Goal: Register for event/course: Register for event/course

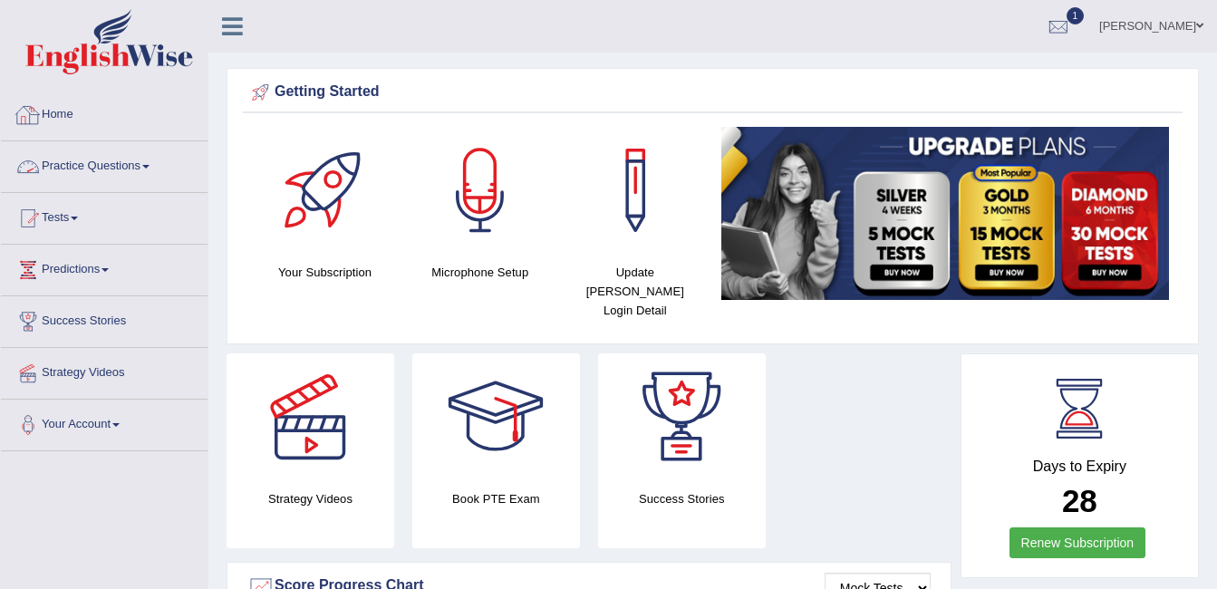
click at [150, 160] on link "Practice Questions" at bounding box center [104, 163] width 207 height 45
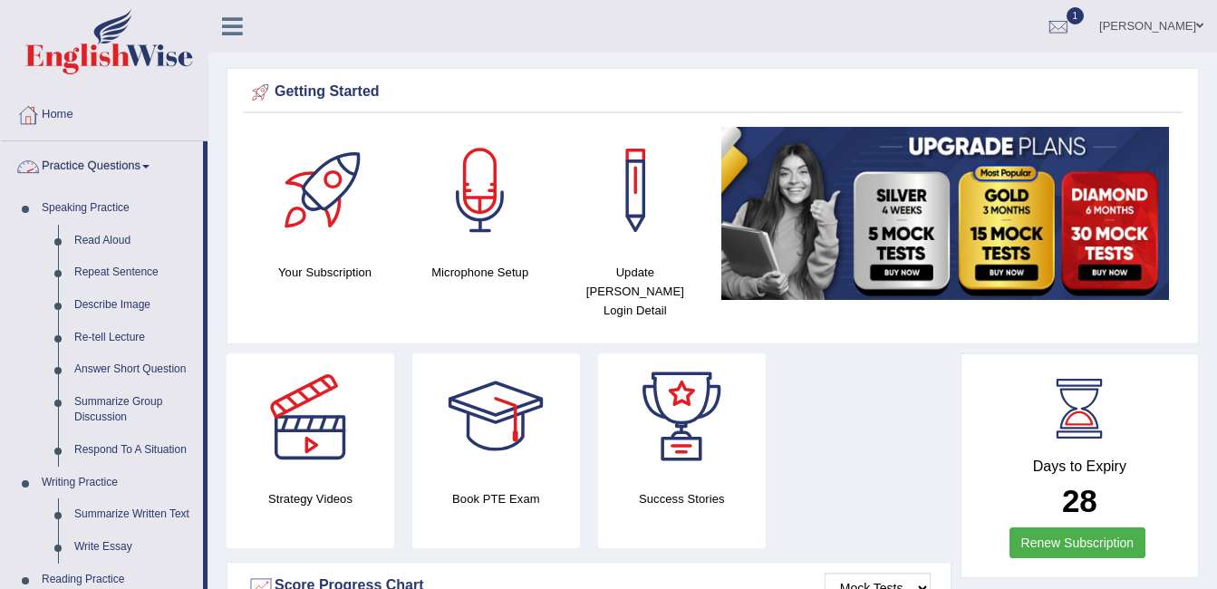
click at [160, 160] on link "Practice Questions" at bounding box center [102, 163] width 202 height 45
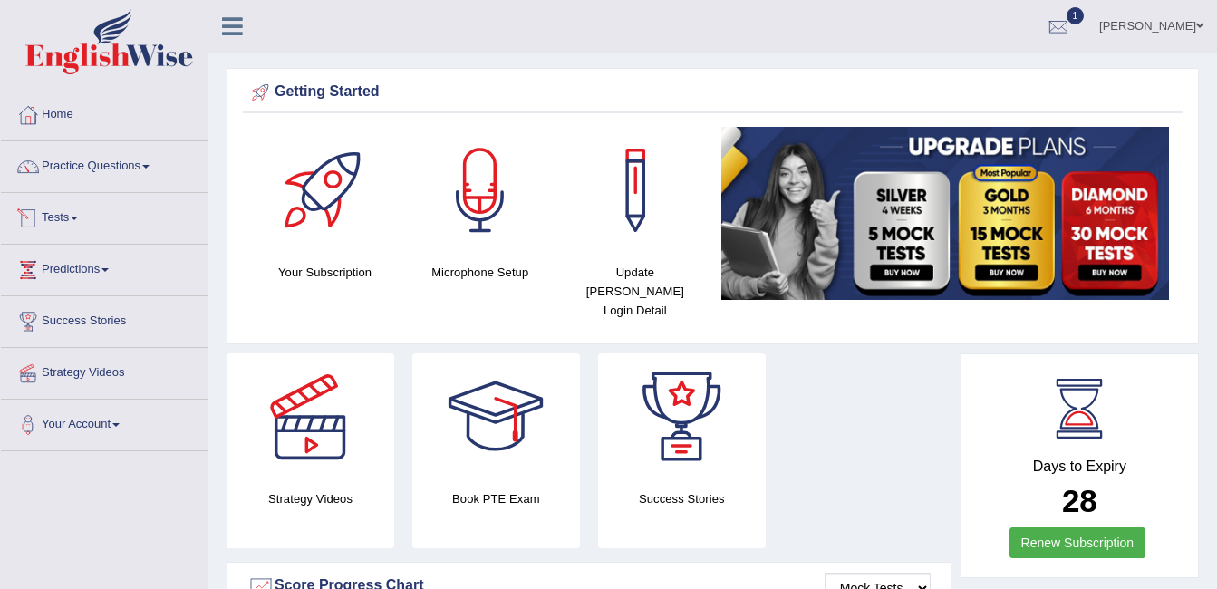
click at [75, 221] on link "Tests" at bounding box center [104, 215] width 207 height 45
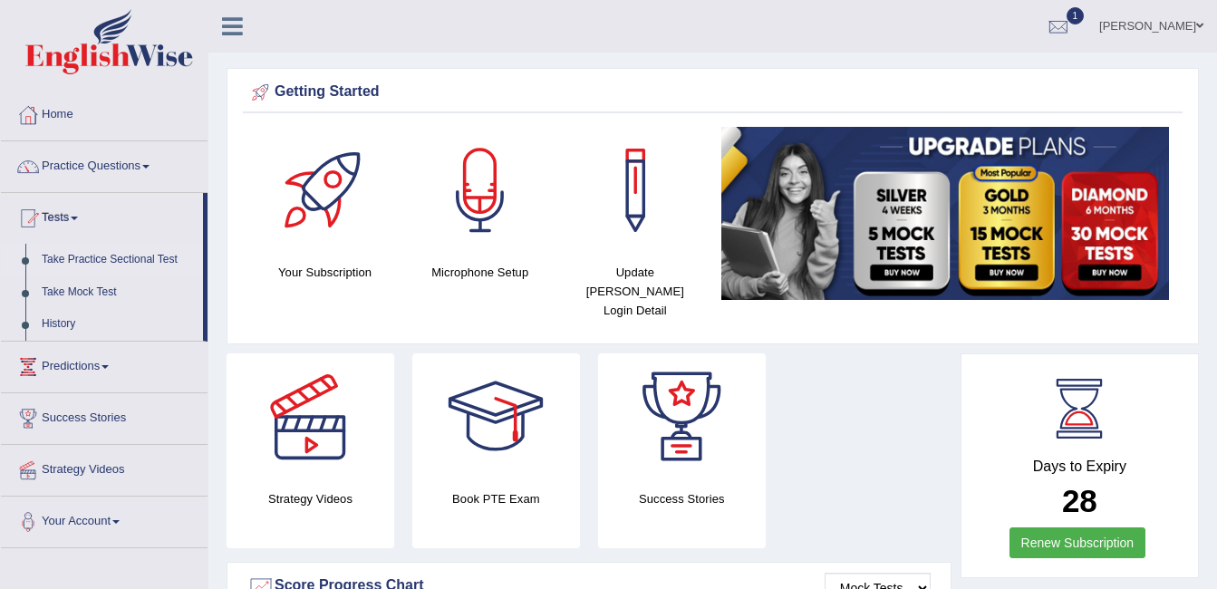
click at [120, 263] on link "Take Practice Sectional Test" at bounding box center [119, 260] width 170 height 33
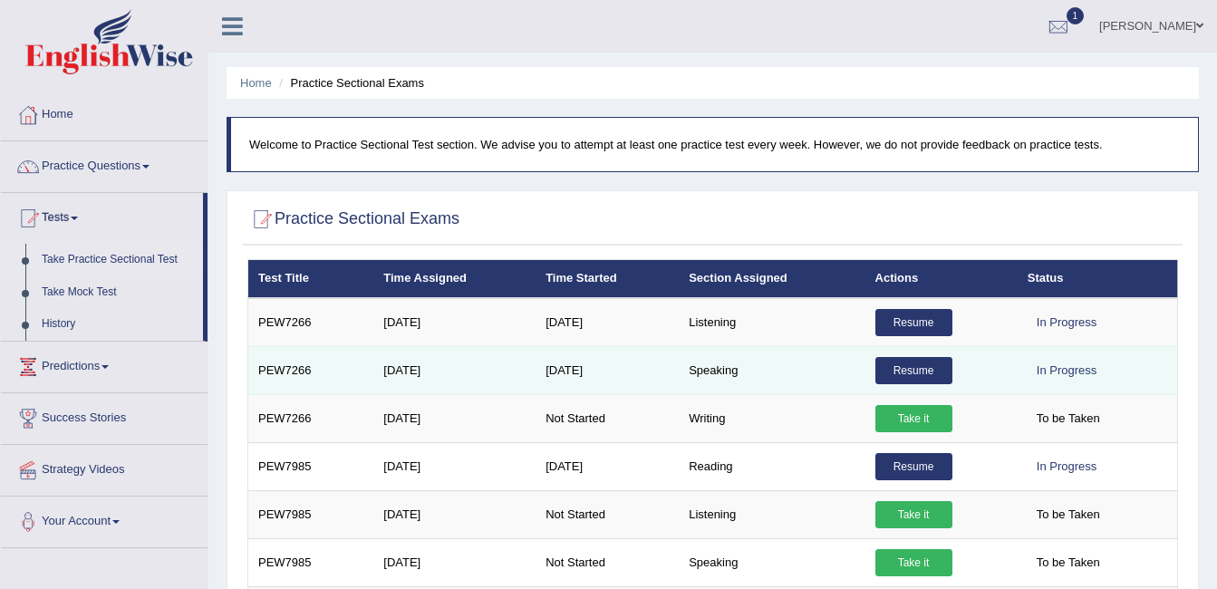
click at [890, 369] on link "Resume" at bounding box center [914, 370] width 77 height 27
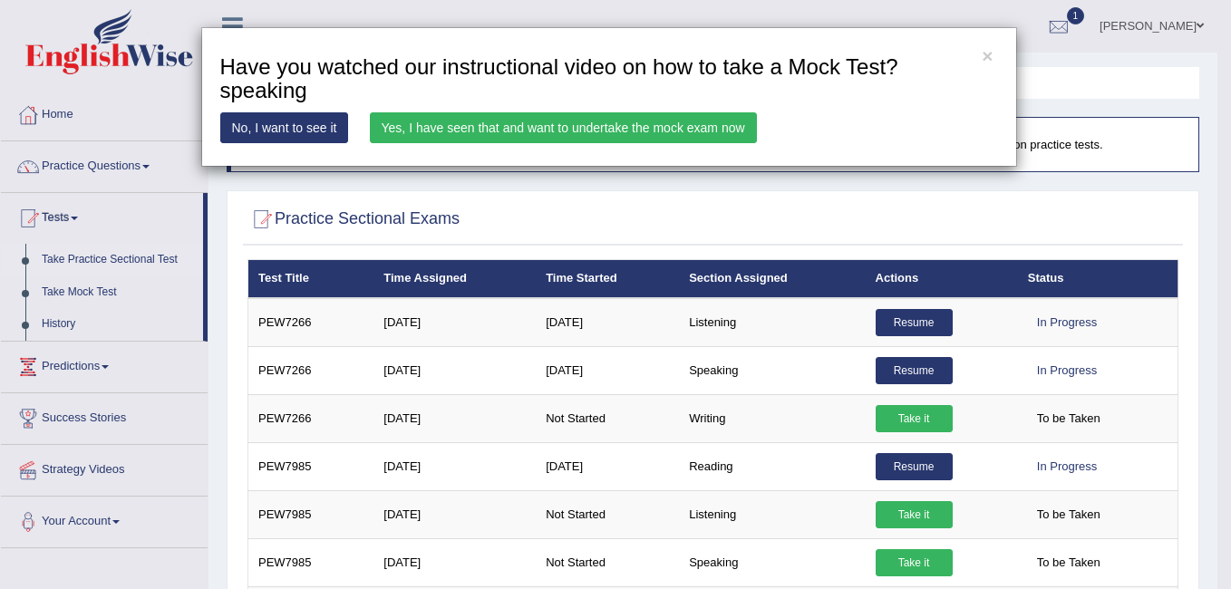
click at [722, 140] on link "Yes, I have seen that and want to undertake the mock exam now" at bounding box center [563, 127] width 387 height 31
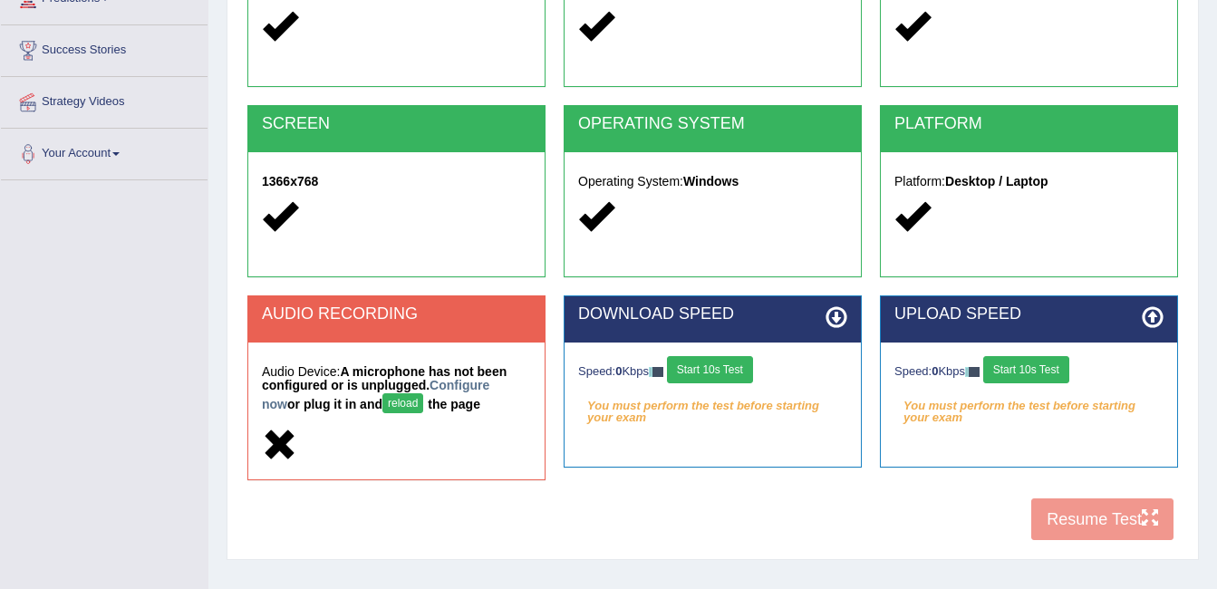
scroll to position [272, 0]
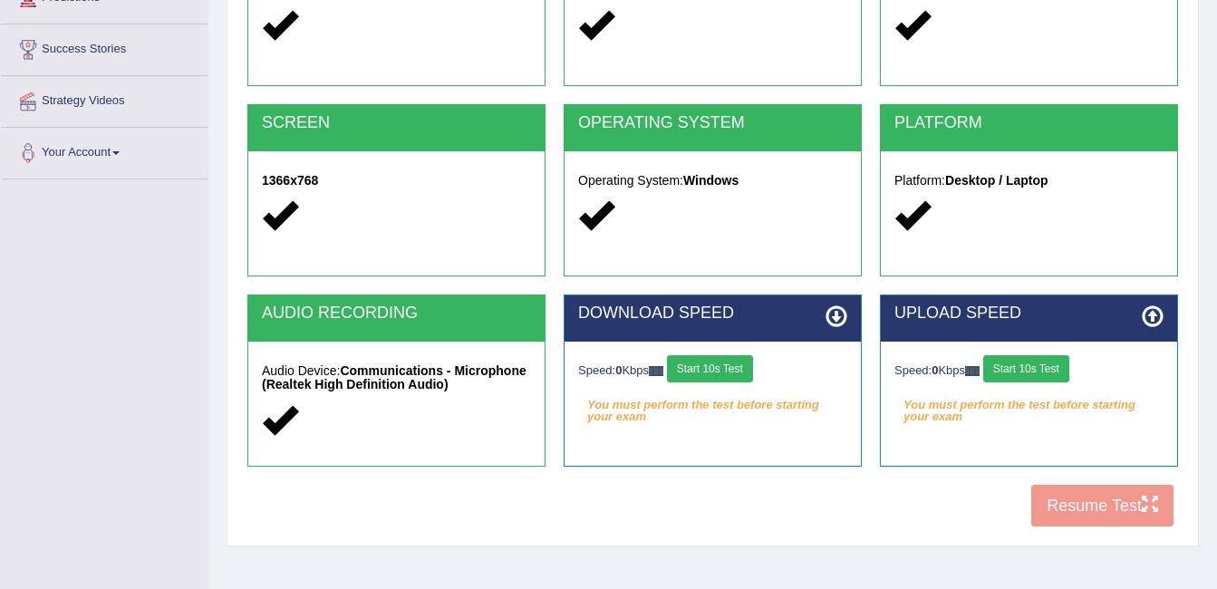
click at [713, 370] on button "Start 10s Test" at bounding box center [710, 368] width 86 height 27
click at [1051, 369] on button "Start 10s Test" at bounding box center [1026, 368] width 86 height 27
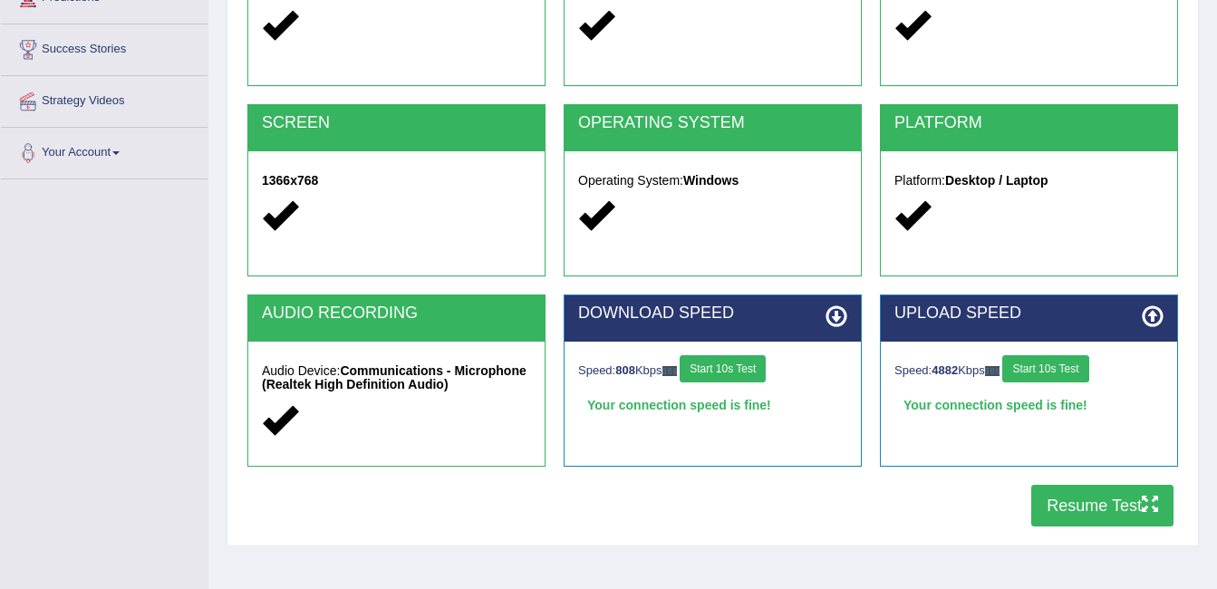
click at [1107, 508] on button "Resume Test" at bounding box center [1103, 506] width 142 height 42
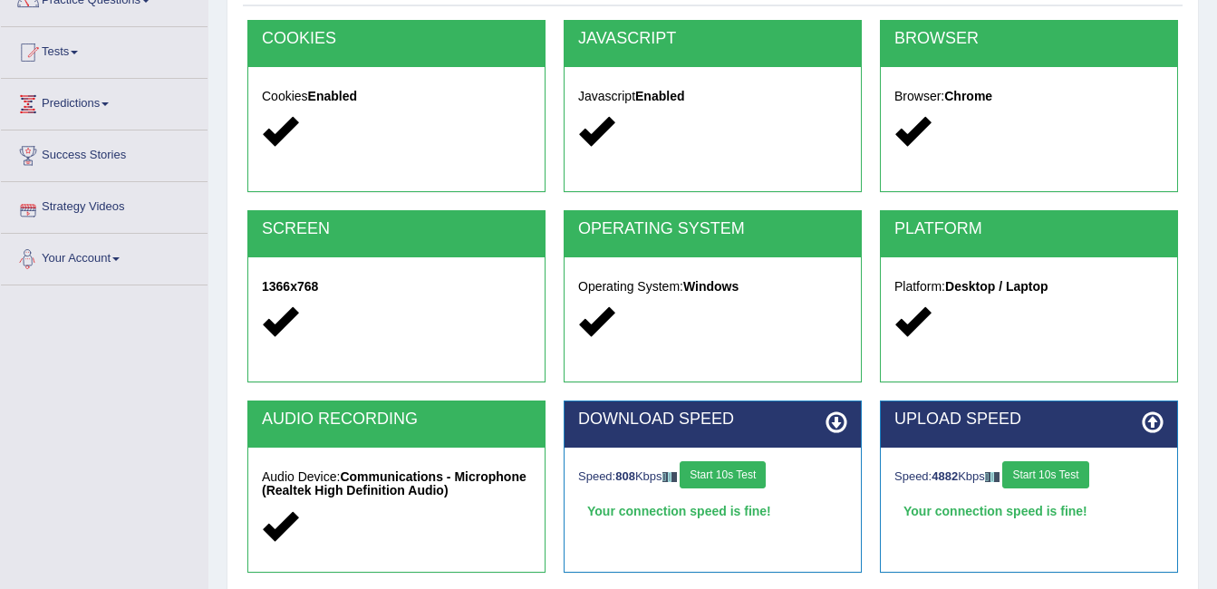
scroll to position [0, 0]
